Goal: Information Seeking & Learning: Learn about a topic

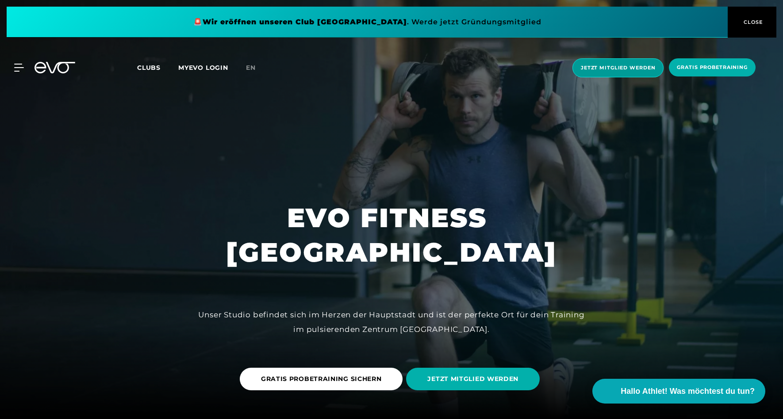
click at [640, 67] on span "Jetzt Mitglied werden" at bounding box center [618, 68] width 74 height 8
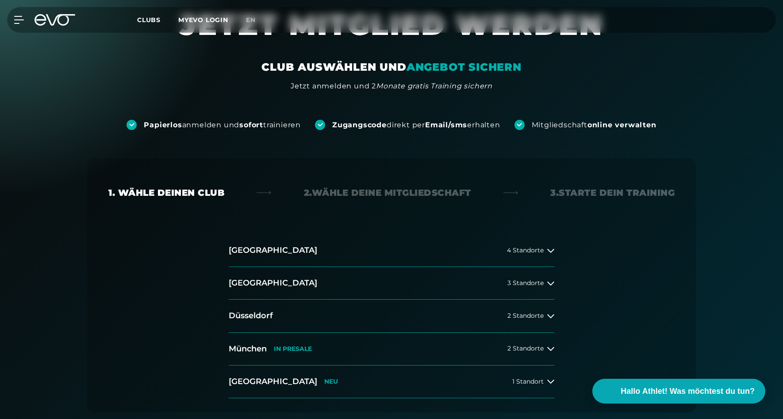
scroll to position [48, 0]
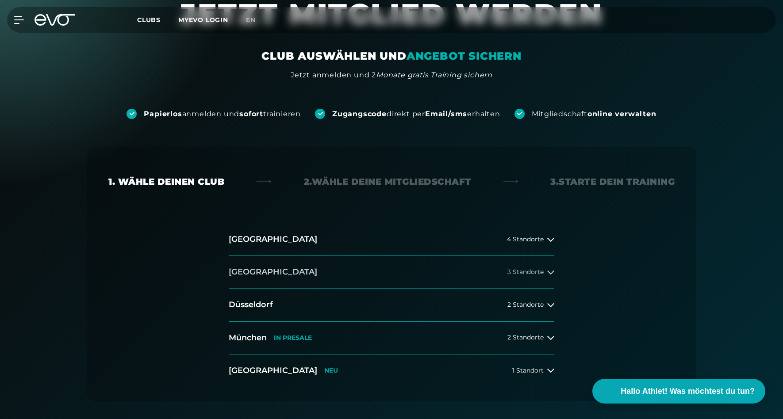
click at [525, 269] on span "3 Standorte" at bounding box center [525, 272] width 36 height 7
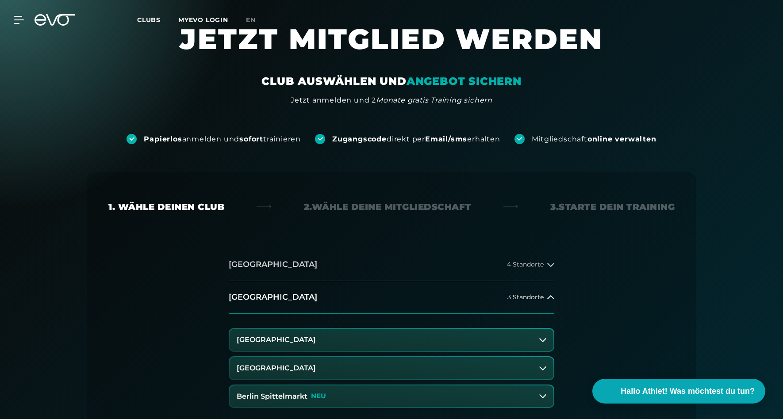
scroll to position [0, 0]
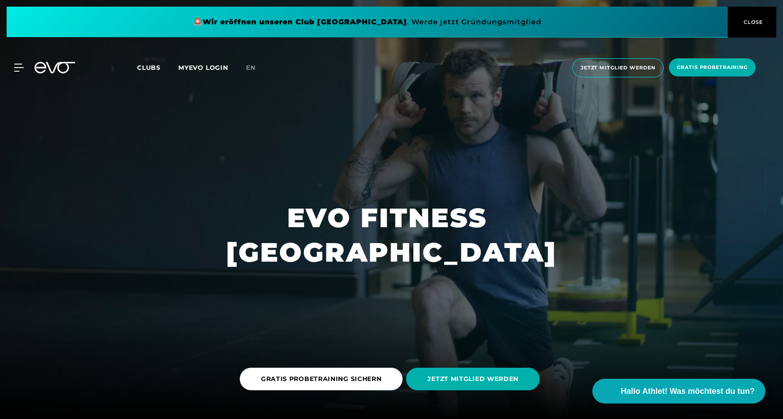
click at [207, 70] on link "MYEVO LOGIN" at bounding box center [203, 68] width 50 height 8
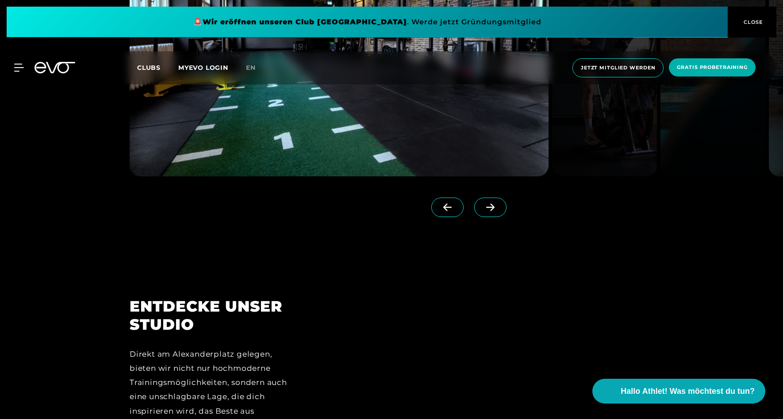
scroll to position [1042, 0]
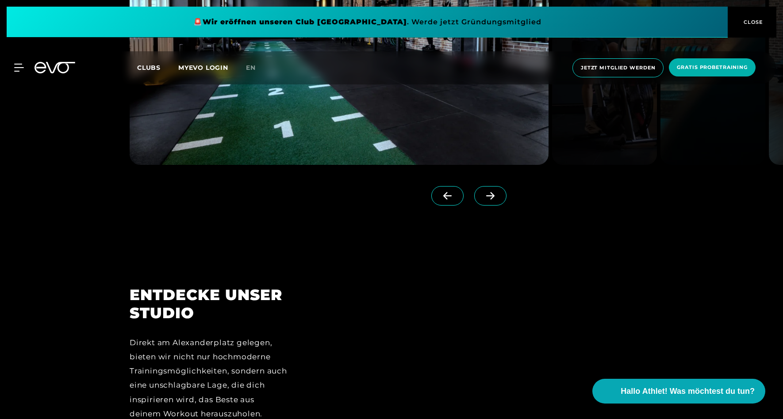
click at [486, 189] on span at bounding box center [490, 195] width 32 height 19
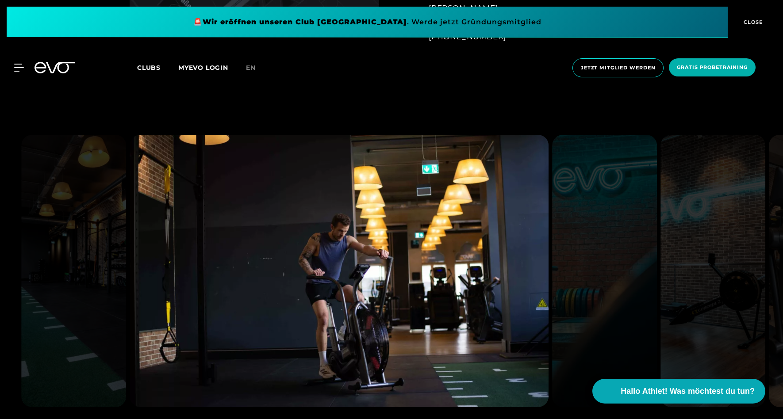
scroll to position [975, 0]
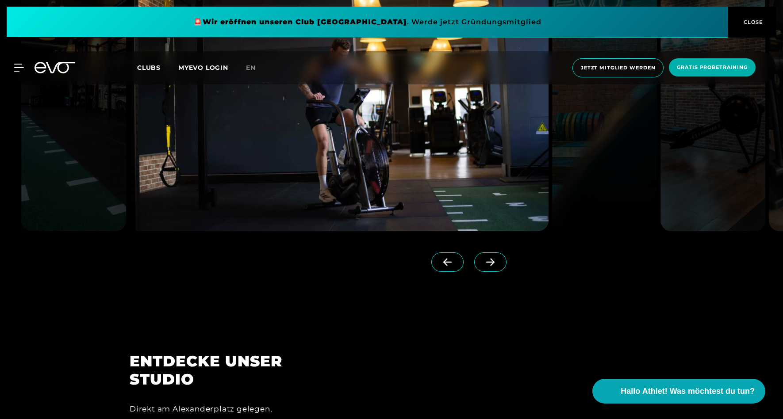
click at [483, 258] on icon at bounding box center [490, 262] width 15 height 8
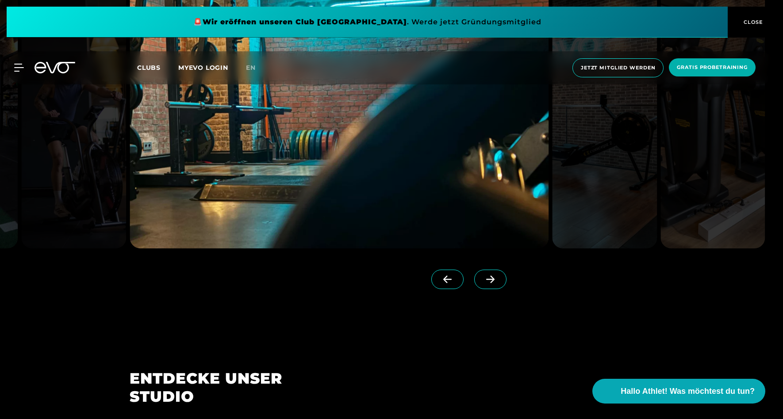
click at [477, 278] on span at bounding box center [490, 279] width 32 height 19
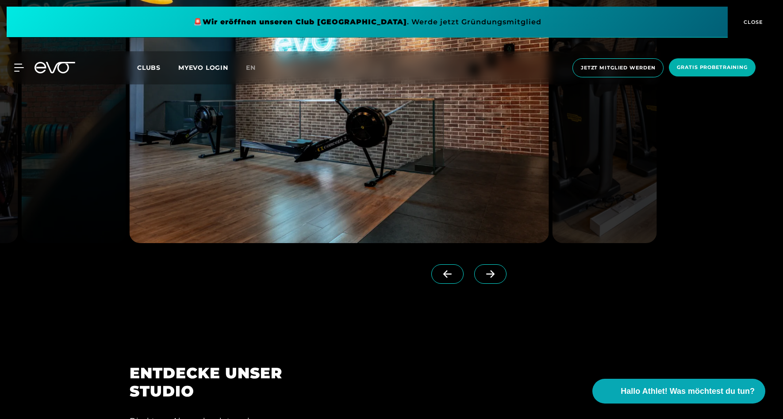
click at [477, 278] on span at bounding box center [490, 273] width 32 height 19
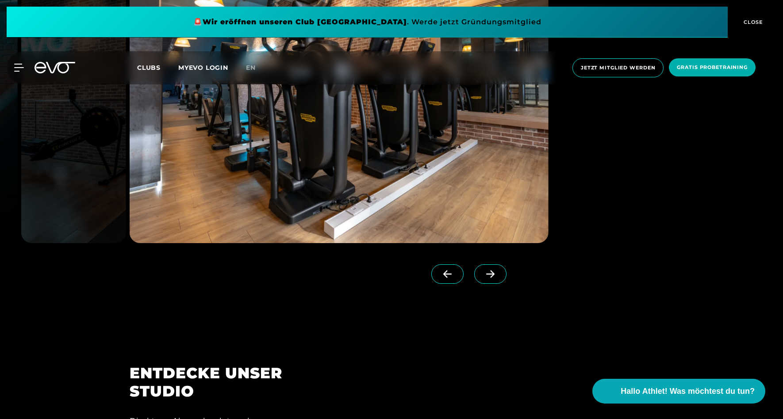
click at [477, 278] on span at bounding box center [490, 273] width 32 height 19
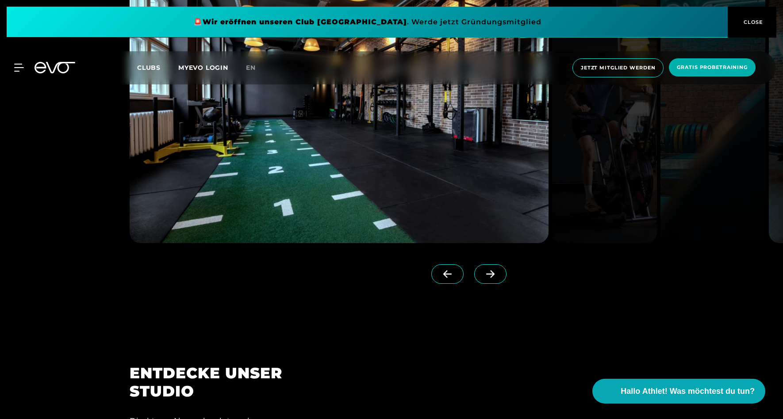
click at [477, 278] on span at bounding box center [490, 273] width 32 height 19
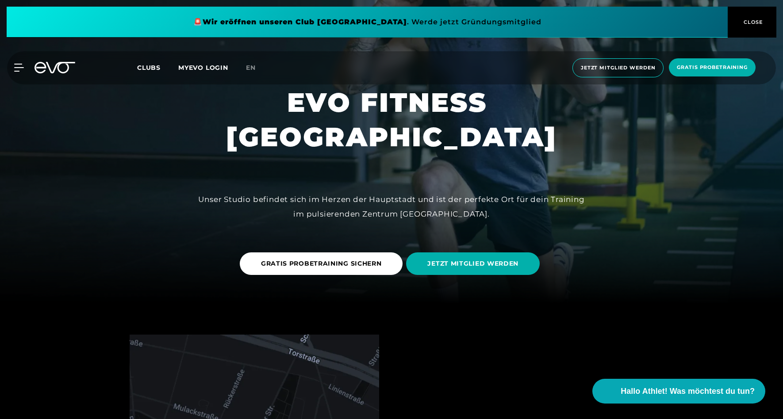
scroll to position [0, 0]
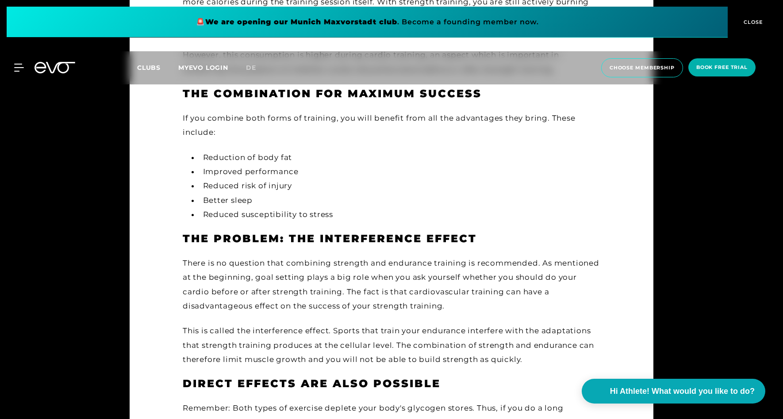
scroll to position [564, 0]
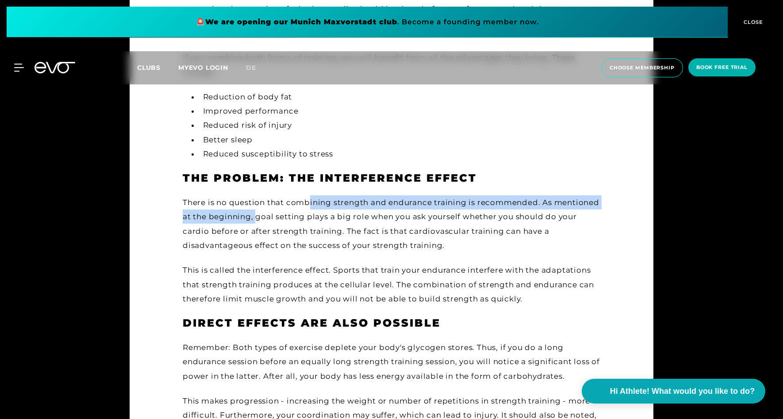
drag, startPoint x: 311, startPoint y: 204, endPoint x: 306, endPoint y: 215, distance: 12.5
click at [306, 215] on div "There is no question that combining strength and endurance training is recommen…" at bounding box center [392, 223] width 418 height 57
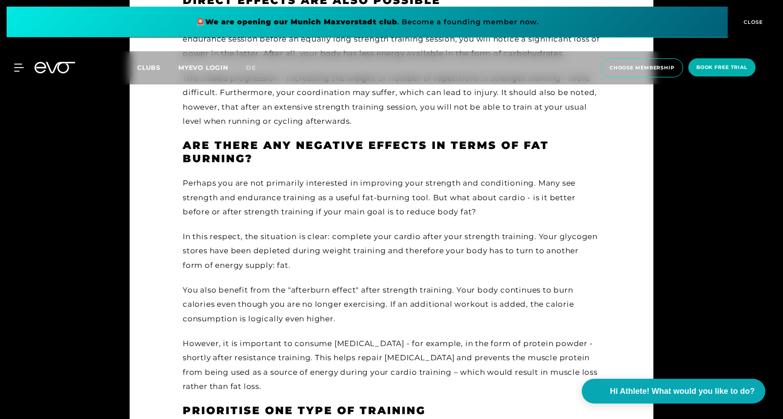
scroll to position [892, 0]
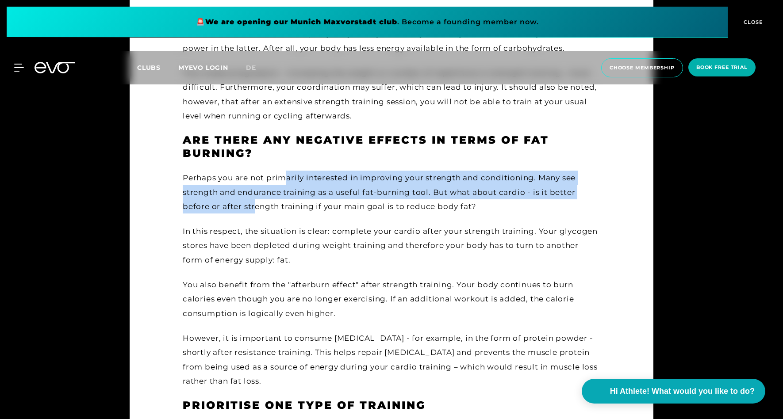
drag, startPoint x: 298, startPoint y: 177, endPoint x: 254, endPoint y: 214, distance: 56.8
click at [254, 214] on div "Perhaps you are not primarily interested in improving your strength and conditi…" at bounding box center [392, 280] width 418 height 218
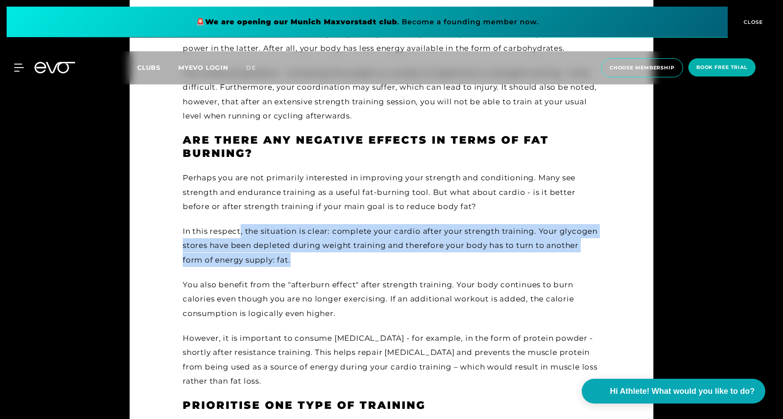
drag, startPoint x: 241, startPoint y: 230, endPoint x: 353, endPoint y: 258, distance: 114.8
click at [353, 258] on div "In this respect, the situation is clear: complete your cardio after your streng…" at bounding box center [392, 245] width 418 height 43
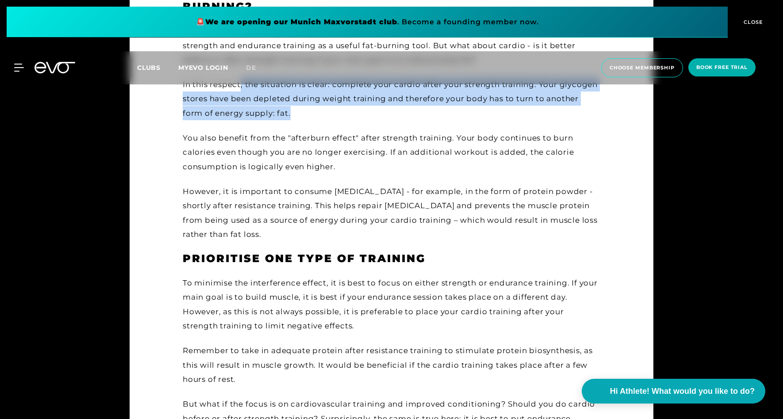
scroll to position [1126, 0]
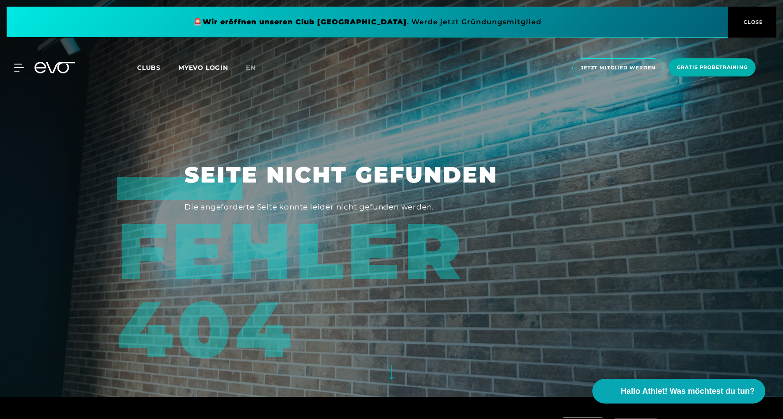
scroll to position [94, 0]
